Goal: Task Accomplishment & Management: Manage account settings

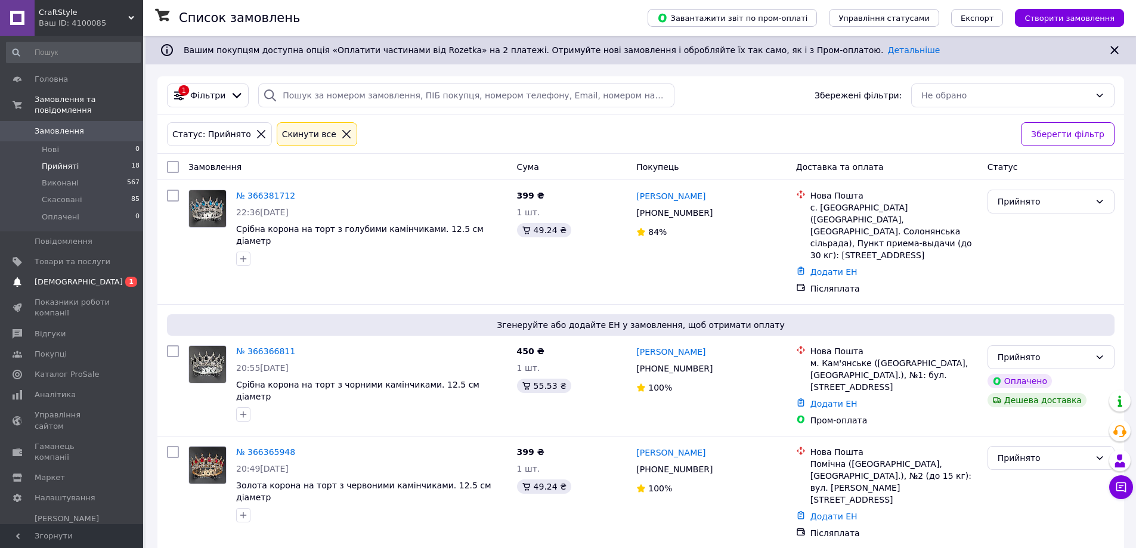
click at [61, 277] on span "[DEMOGRAPHIC_DATA]" at bounding box center [79, 282] width 88 height 11
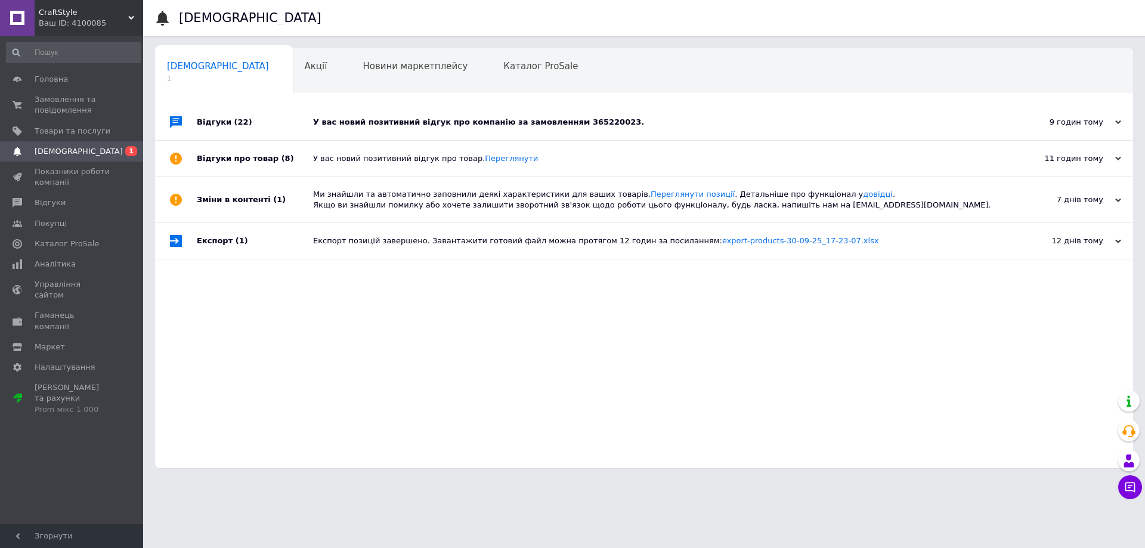
click at [492, 120] on div "У вас новий позитивний відгук про компанію за замовленням 365220023." at bounding box center [657, 122] width 689 height 11
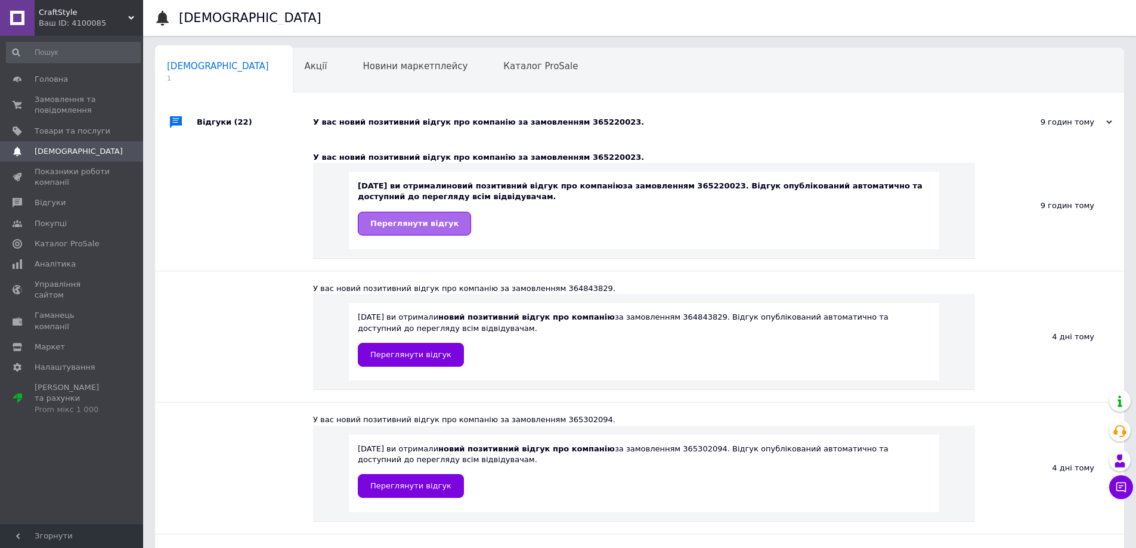
click at [425, 218] on link "Переглянути відгук" at bounding box center [414, 224] width 113 height 24
click at [72, 97] on span "Замовлення та повідомлення" at bounding box center [73, 104] width 76 height 21
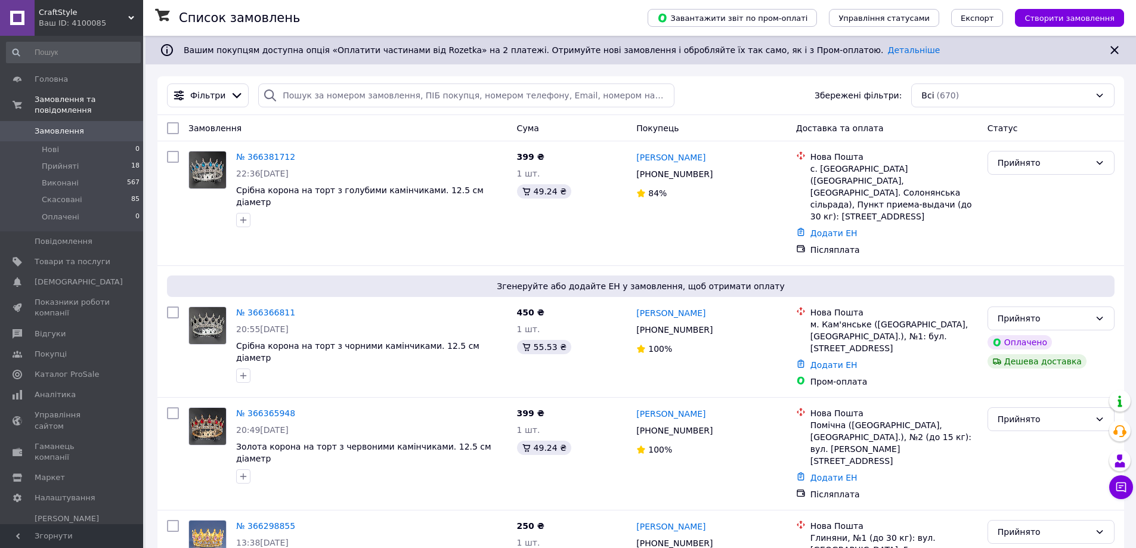
click at [748, 90] on div "Фільтри Збережені фільтри: Всі (670)" at bounding box center [640, 95] width 957 height 24
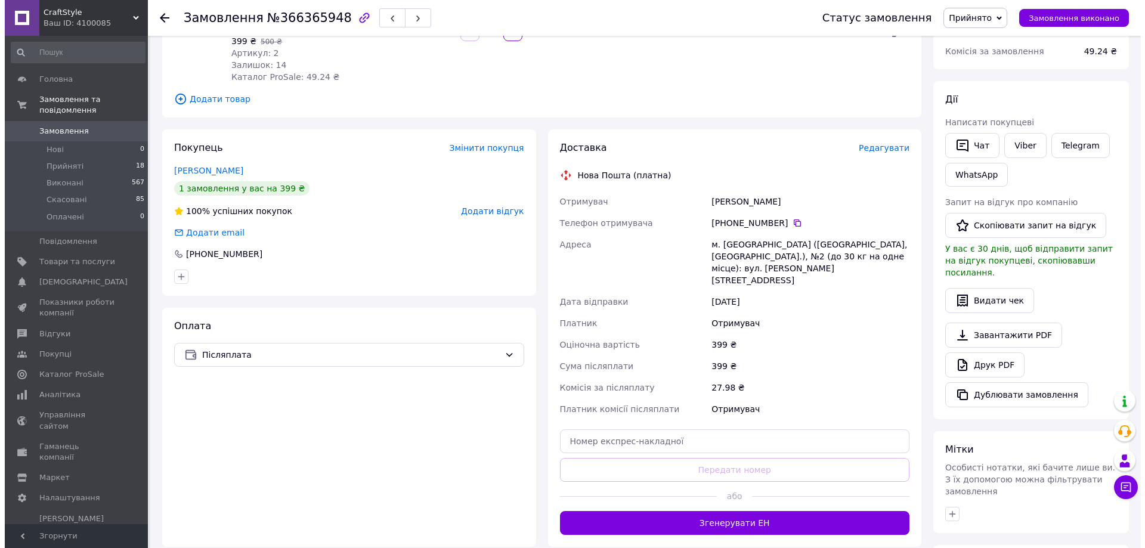
scroll to position [179, 0]
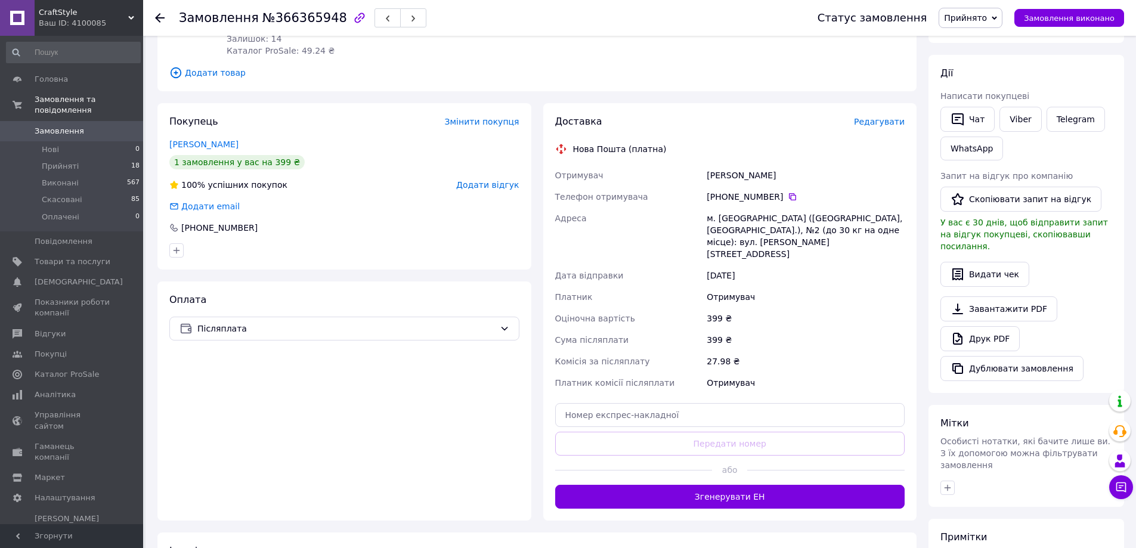
click at [893, 126] on span "Редагувати" at bounding box center [879, 122] width 51 height 10
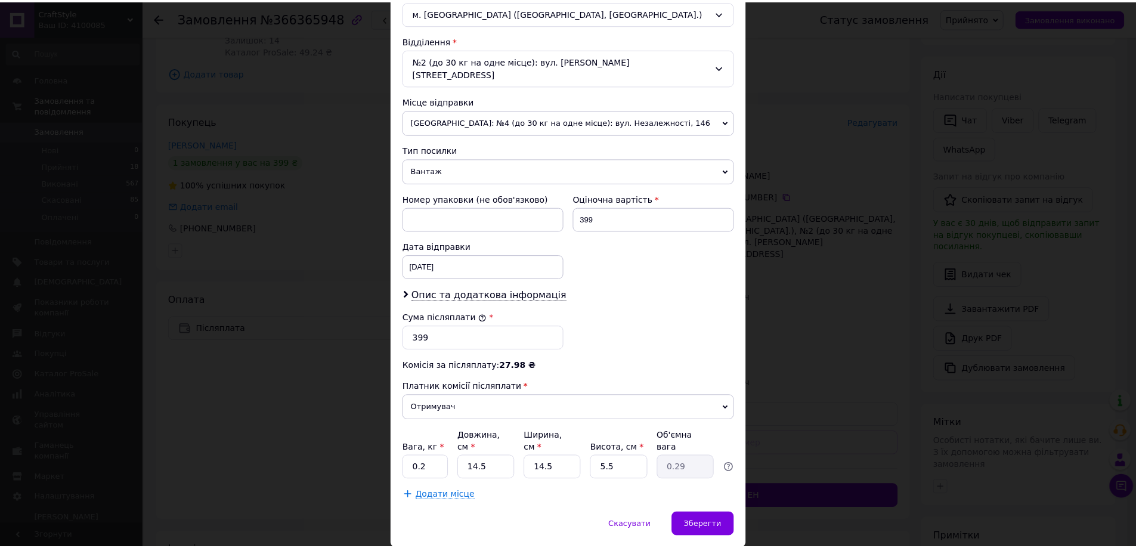
scroll to position [362, 0]
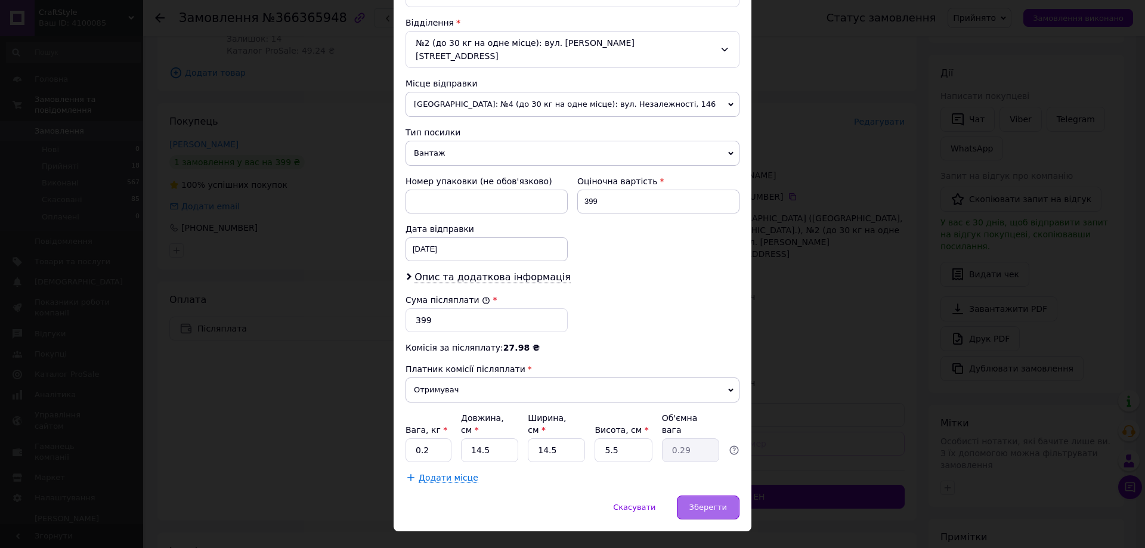
click at [709, 503] on span "Зберегти" at bounding box center [708, 507] width 38 height 9
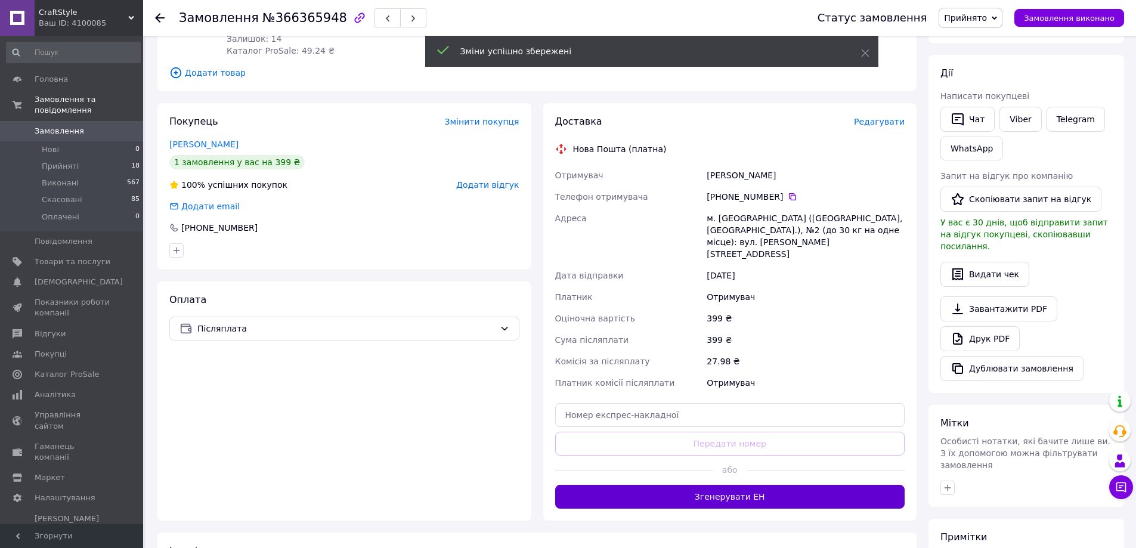
click at [756, 486] on button "Згенерувати ЕН" at bounding box center [730, 497] width 350 height 24
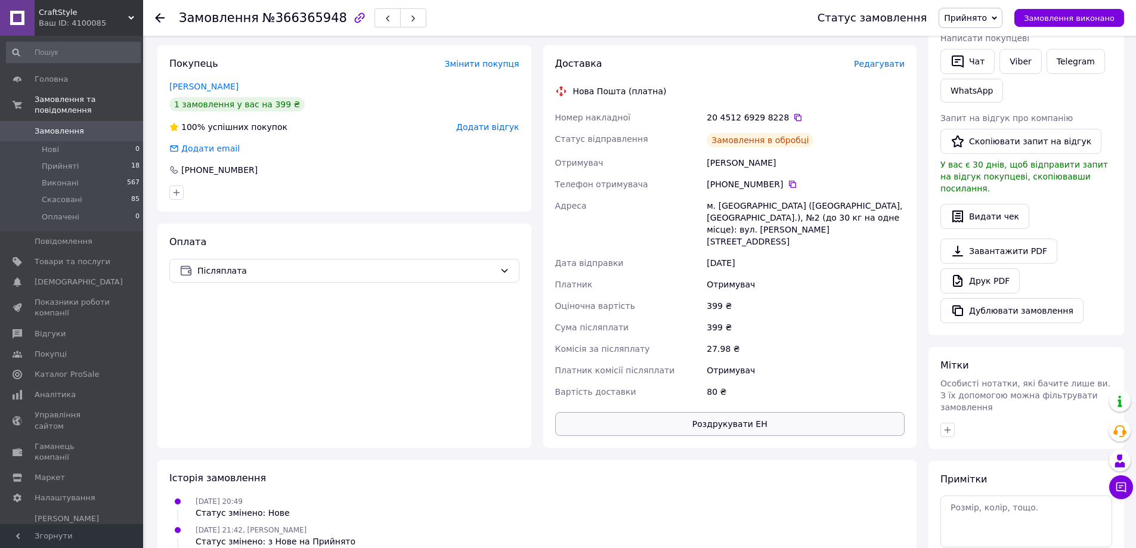
scroll to position [238, 0]
click at [745, 411] on button "Роздрукувати ЕН" at bounding box center [730, 422] width 350 height 24
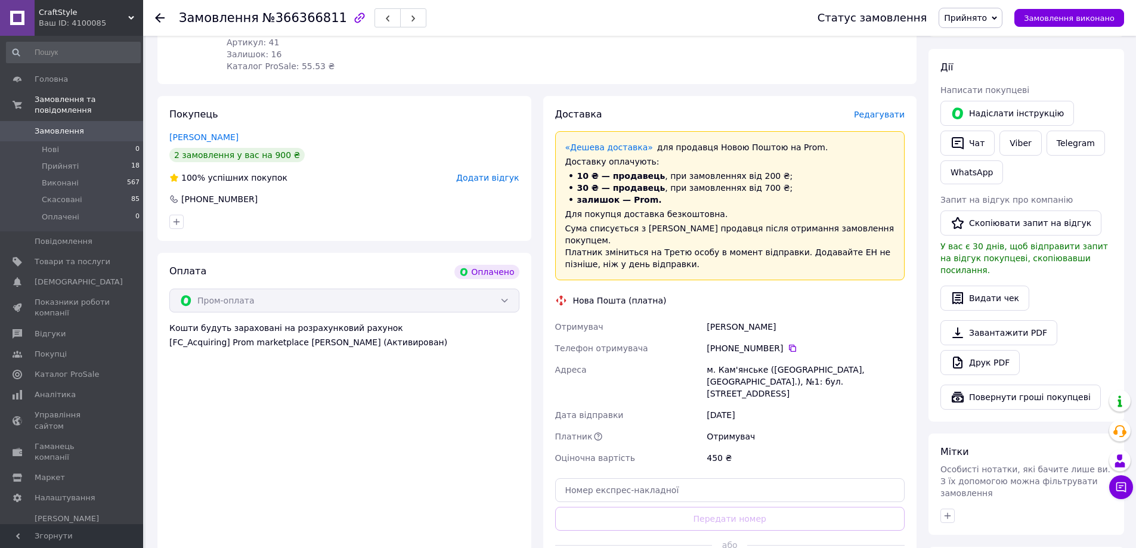
scroll to position [238, 0]
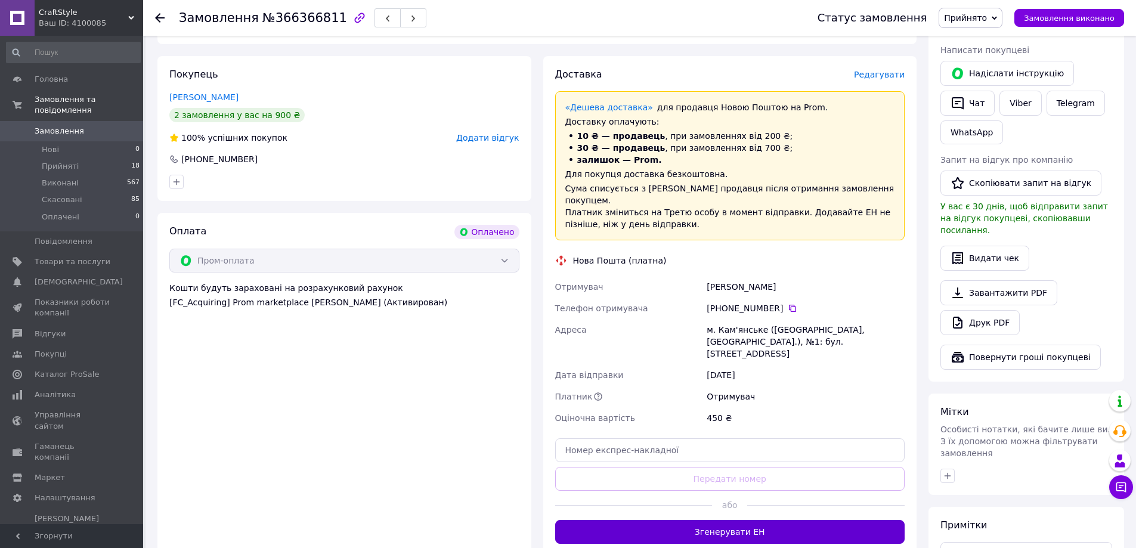
click at [764, 520] on button "Згенерувати ЕН" at bounding box center [730, 532] width 350 height 24
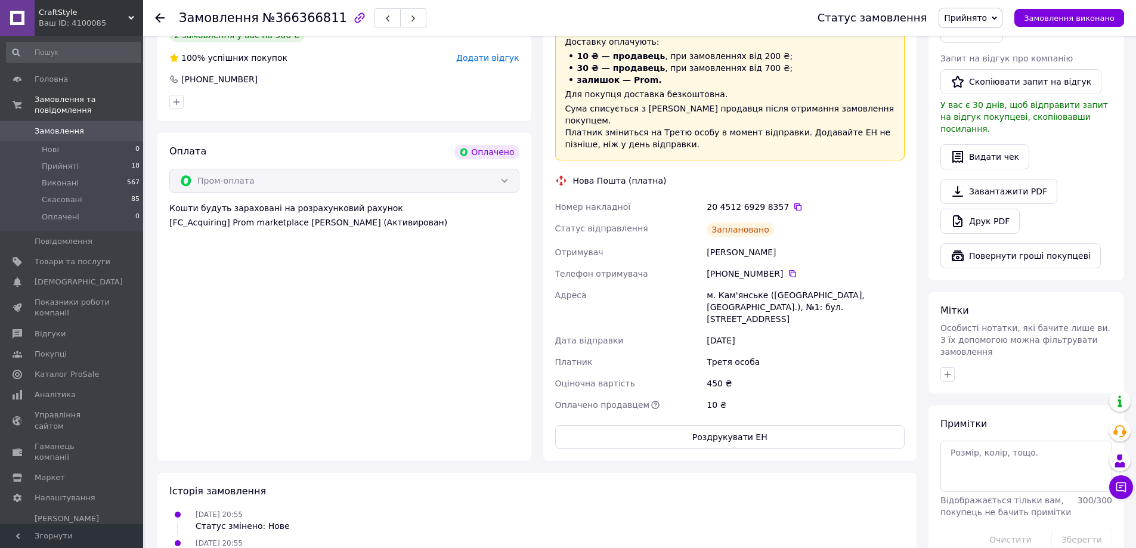
scroll to position [417, 0]
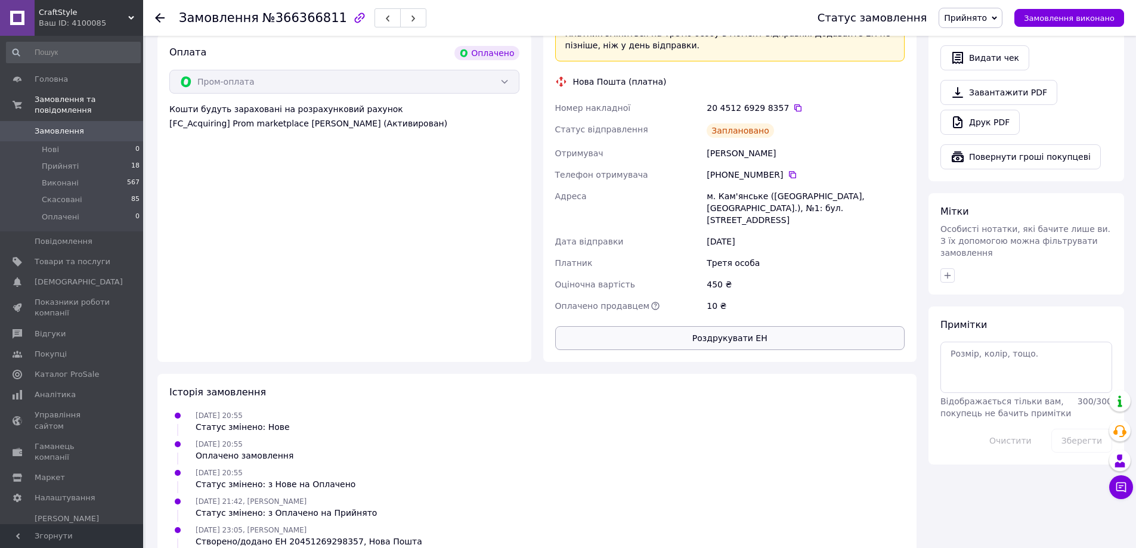
click at [735, 326] on button "Роздрукувати ЕН" at bounding box center [730, 338] width 350 height 24
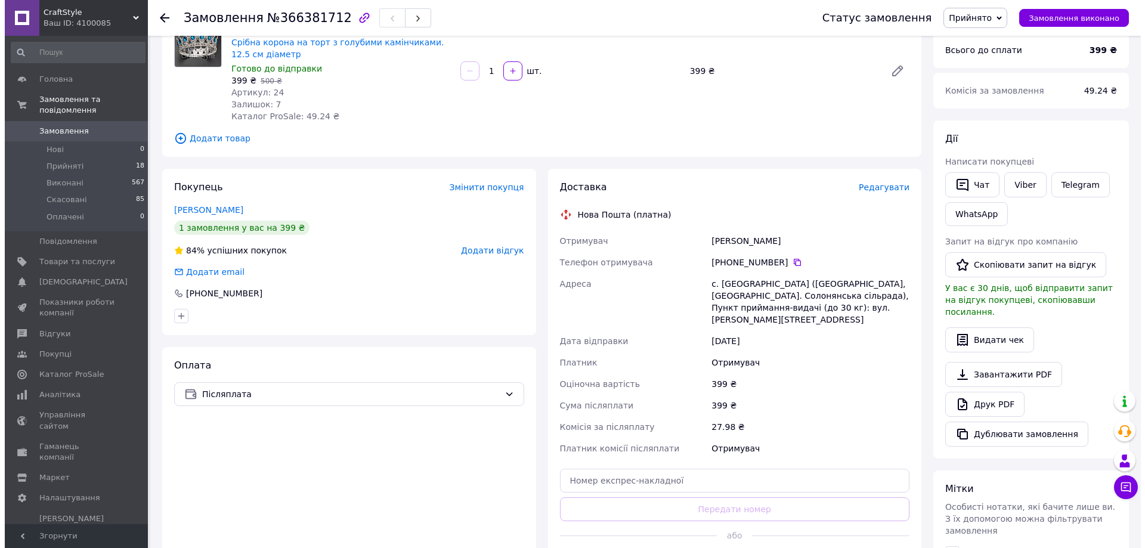
scroll to position [119, 0]
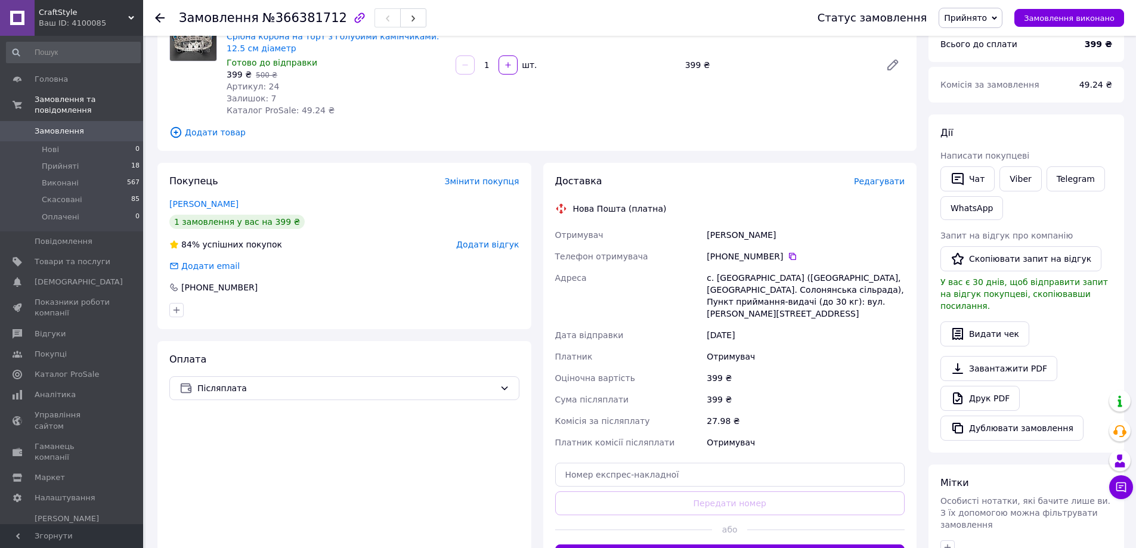
click at [878, 181] on span "Редагувати" at bounding box center [879, 181] width 51 height 10
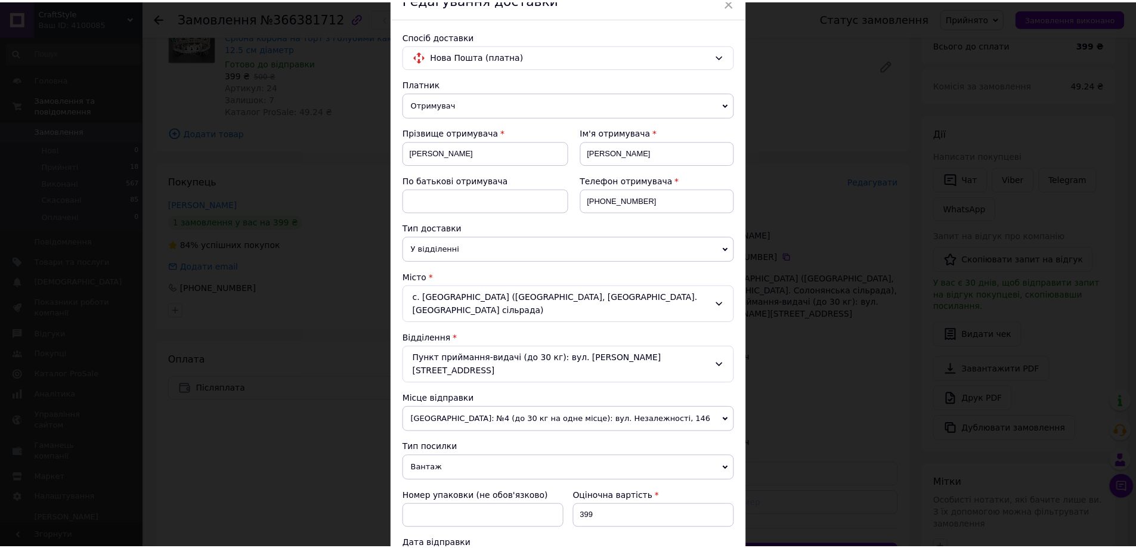
scroll to position [358, 0]
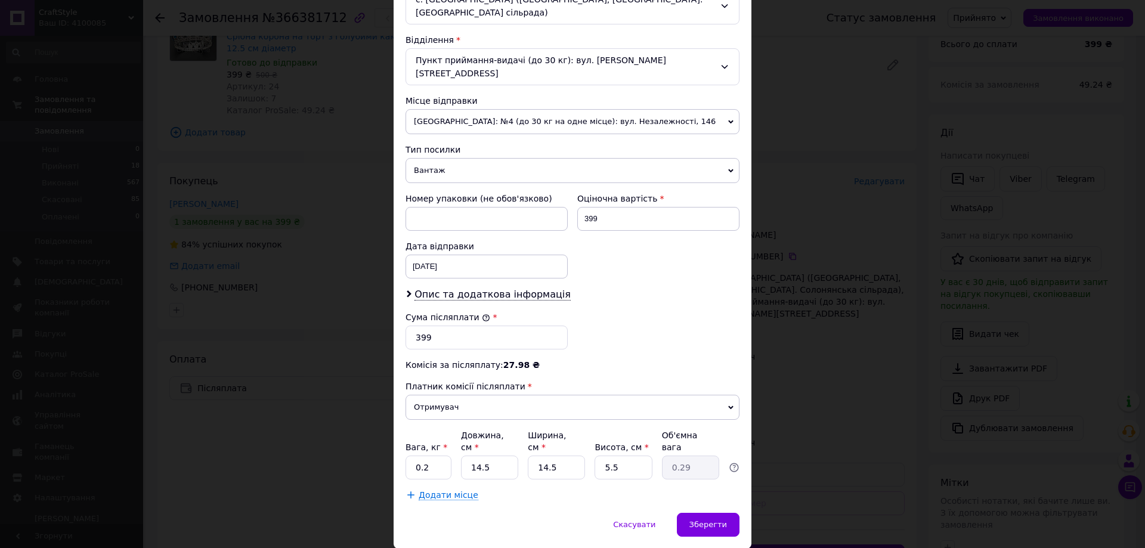
click at [517, 109] on span "[GEOGRAPHIC_DATA]: №4 (до 30 кг на одне місце): вул. Незалежності, 146" at bounding box center [572, 121] width 334 height 25
click at [896, 303] on div "× Редагування доставки Спосіб доставки Нова Пошта (платна) Платник Отримувач Ві…" at bounding box center [572, 274] width 1145 height 548
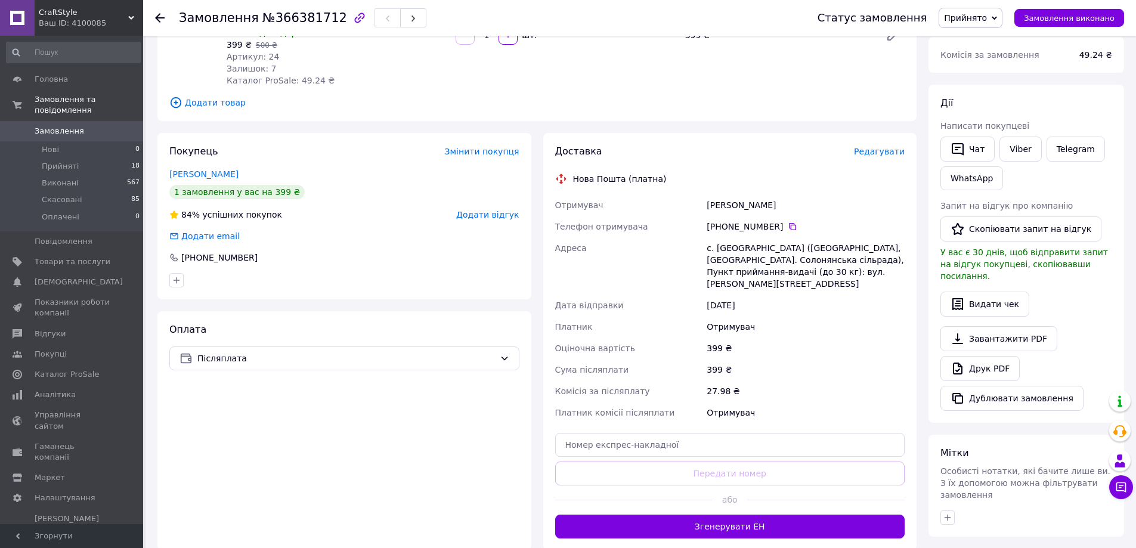
scroll to position [296, 0]
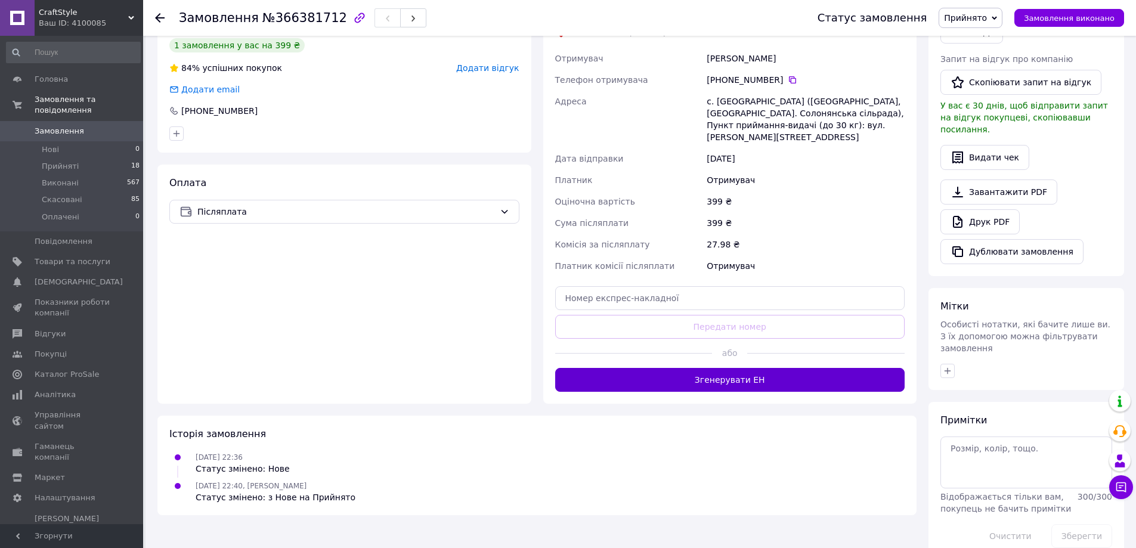
click at [764, 368] on button "Згенерувати ЕН" at bounding box center [730, 380] width 350 height 24
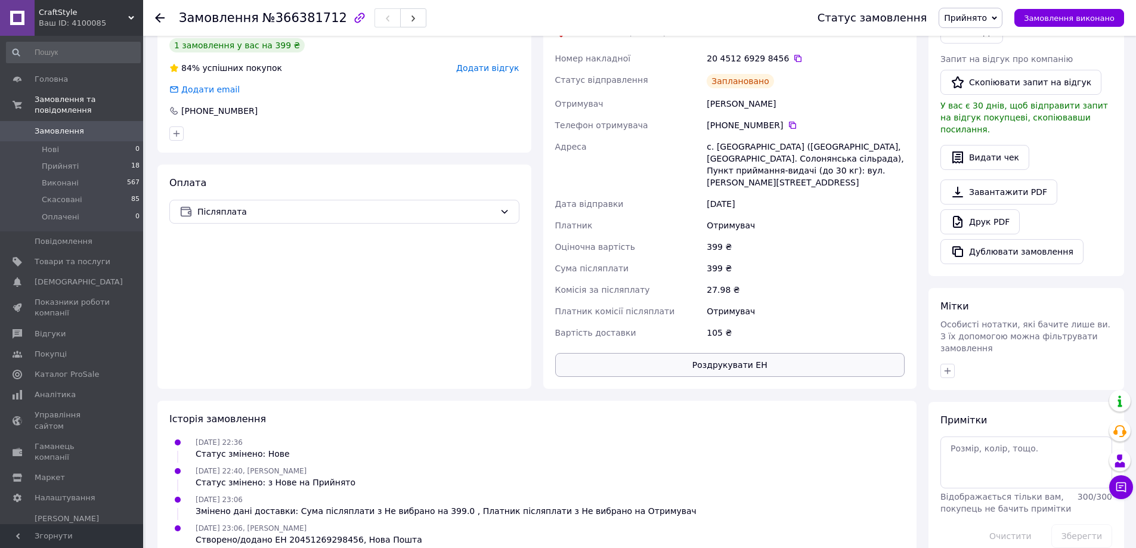
click at [725, 353] on button "Роздрукувати ЕН" at bounding box center [730, 365] width 350 height 24
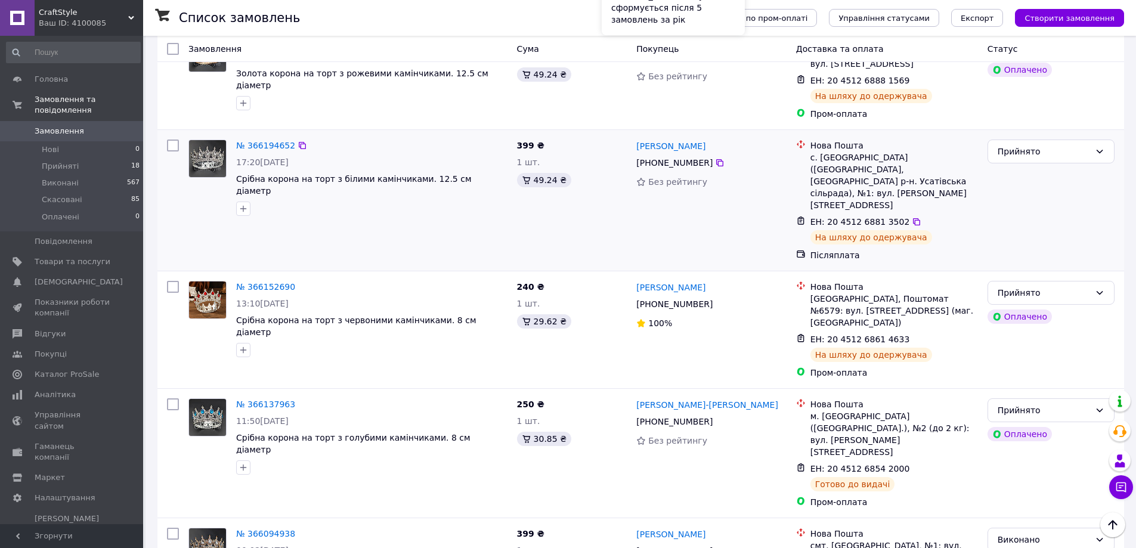
scroll to position [1252, 0]
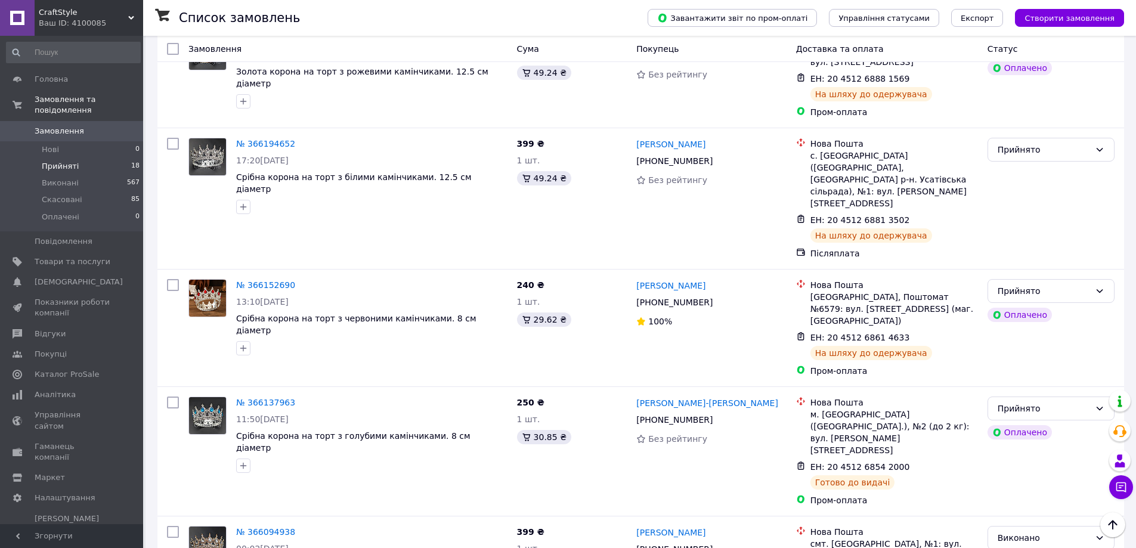
click at [66, 161] on span "Прийняті" at bounding box center [60, 166] width 37 height 11
